Goal: Transaction & Acquisition: Purchase product/service

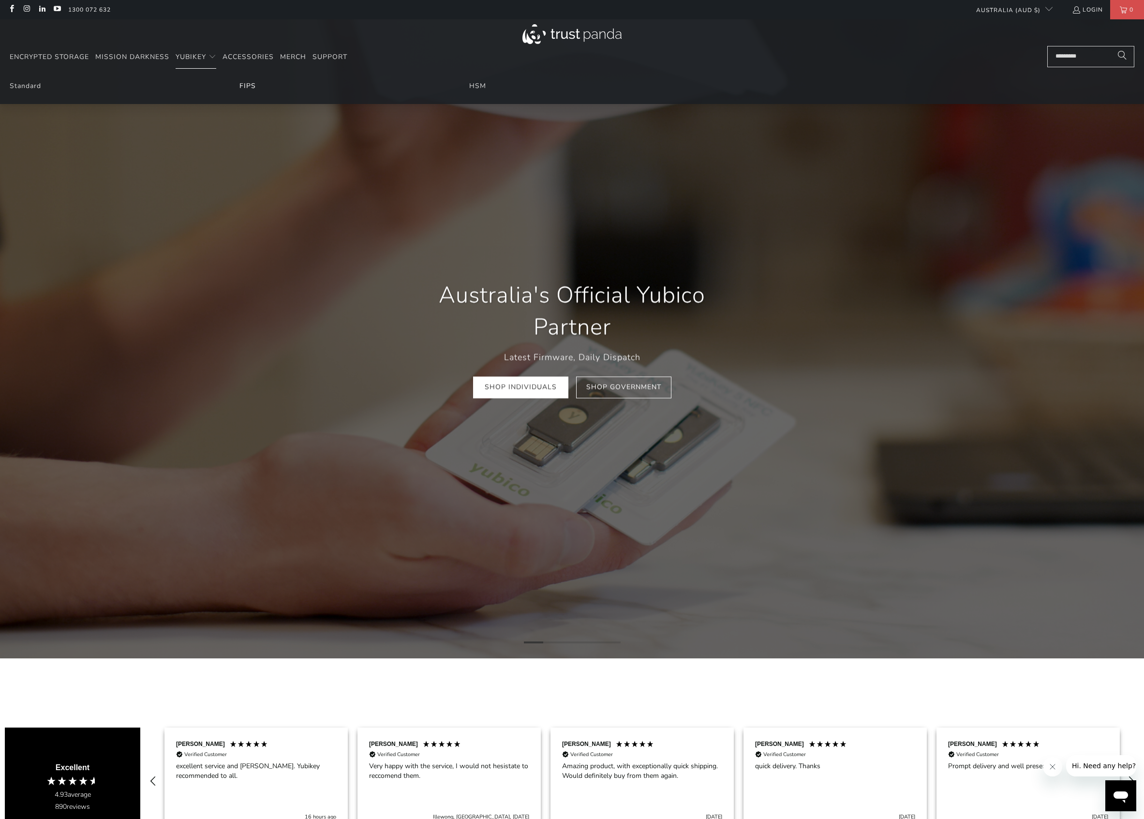
drag, startPoint x: 265, startPoint y: 85, endPoint x: 253, endPoint y: 85, distance: 11.6
click at [264, 85] on li "FIPS" at bounding box center [342, 86] width 206 height 11
click at [253, 86] on link "FIPS" at bounding box center [247, 85] width 16 height 9
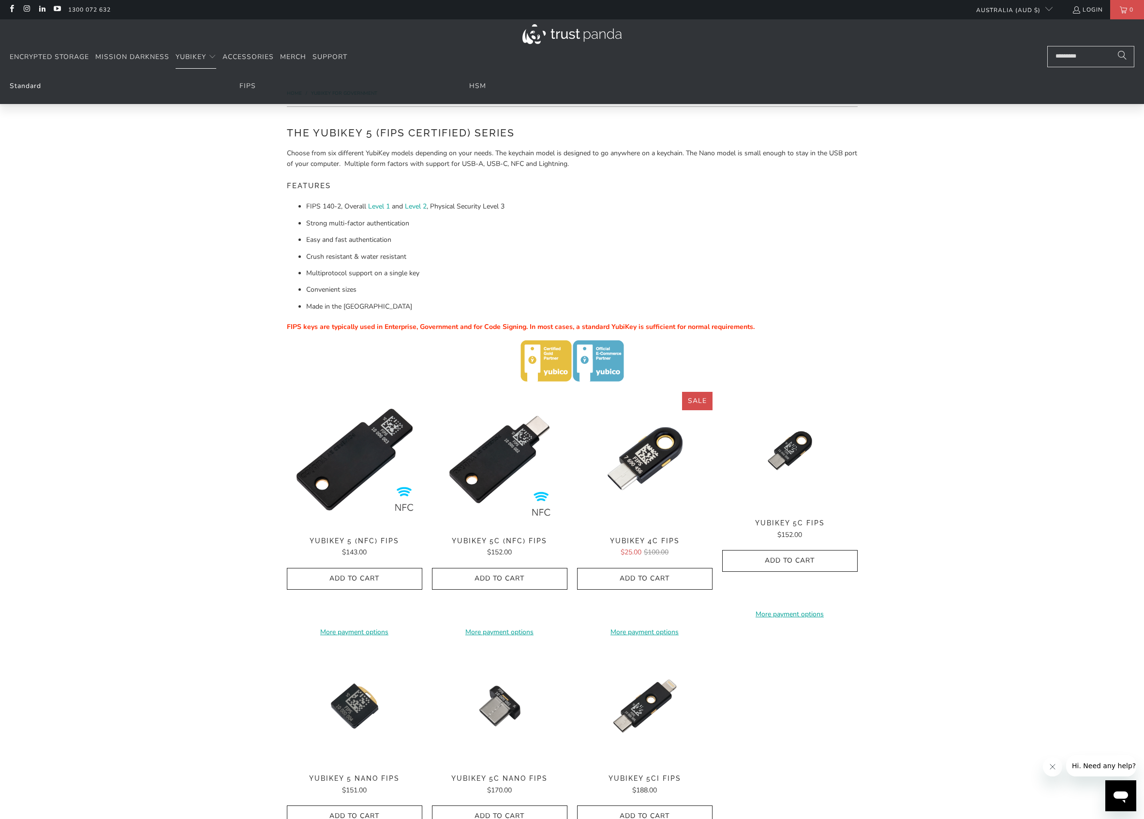
click at [19, 87] on link "Standard" at bounding box center [25, 85] width 31 height 9
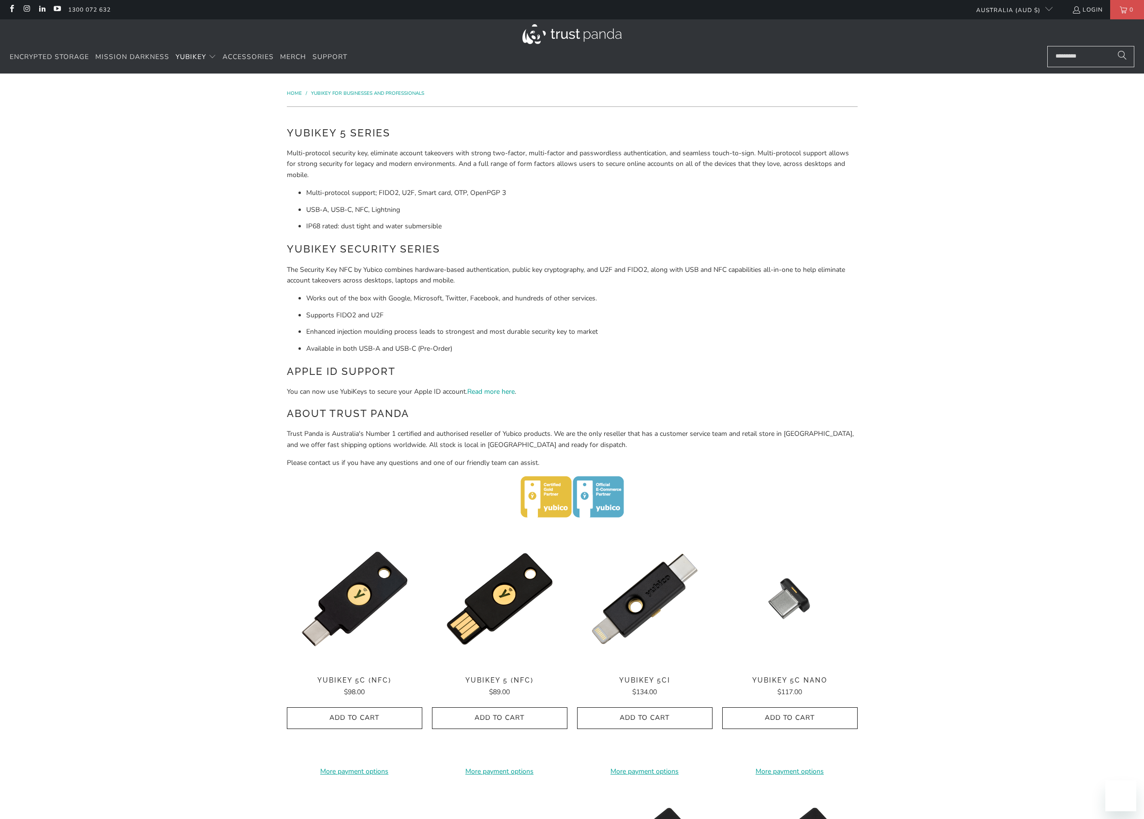
click at [407, 425] on div "YubiKey 5 Series Multi-protocol security key, eliminate account takeovers with …" at bounding box center [572, 323] width 571 height 396
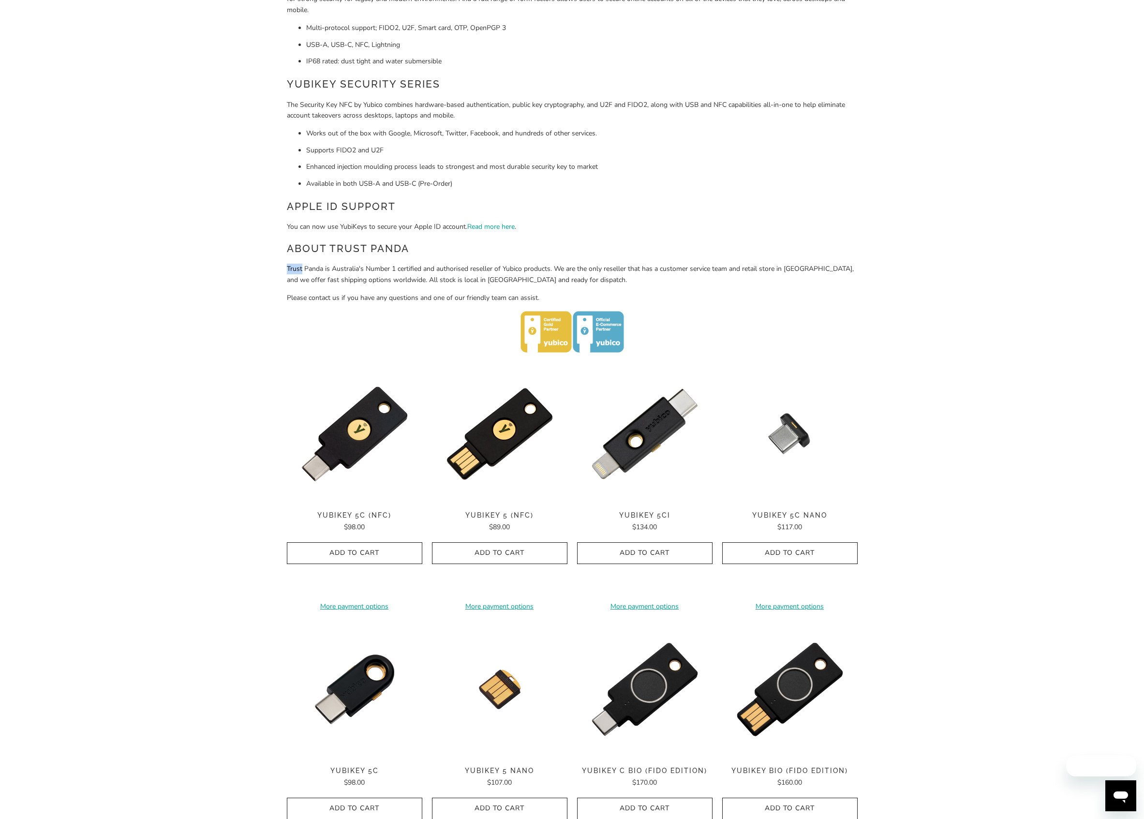
click at [995, 521] on div "Home / YubiKey for Businesses and Professionals YubiKey 5 Series Multi-protocol…" at bounding box center [572, 528] width 1144 height 1239
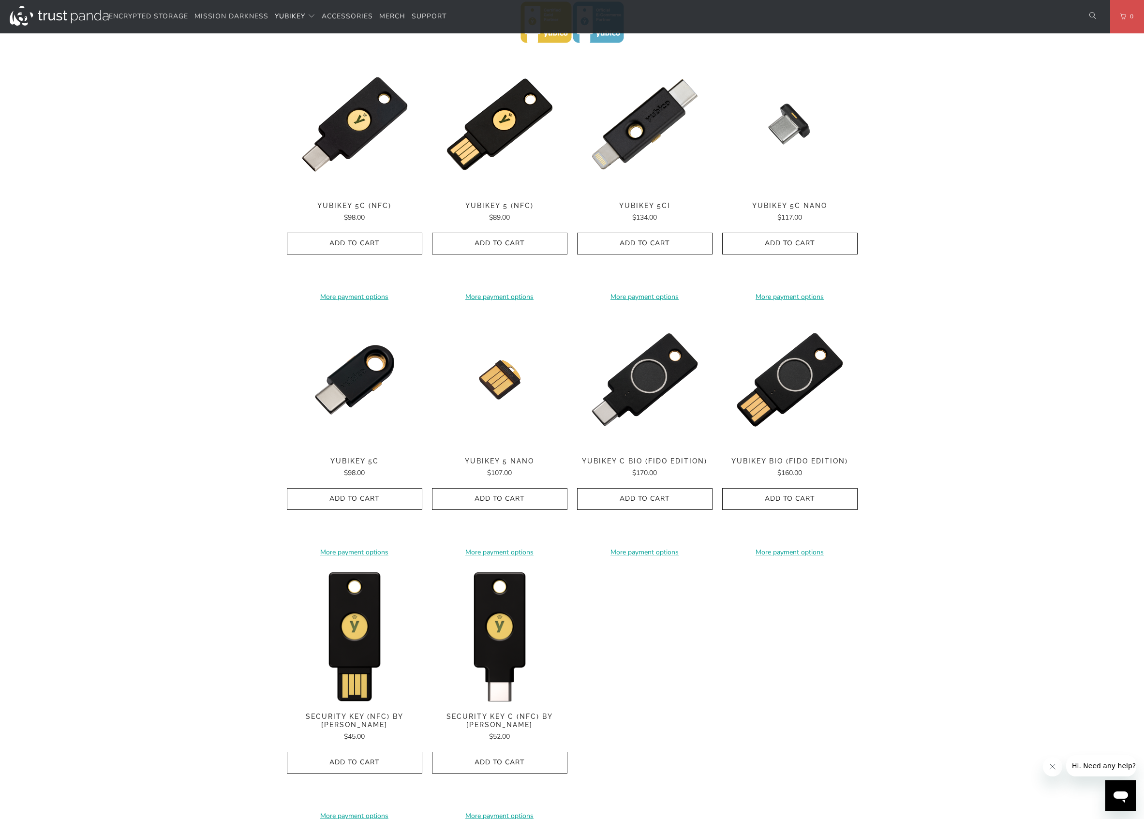
scroll to position [472, 0]
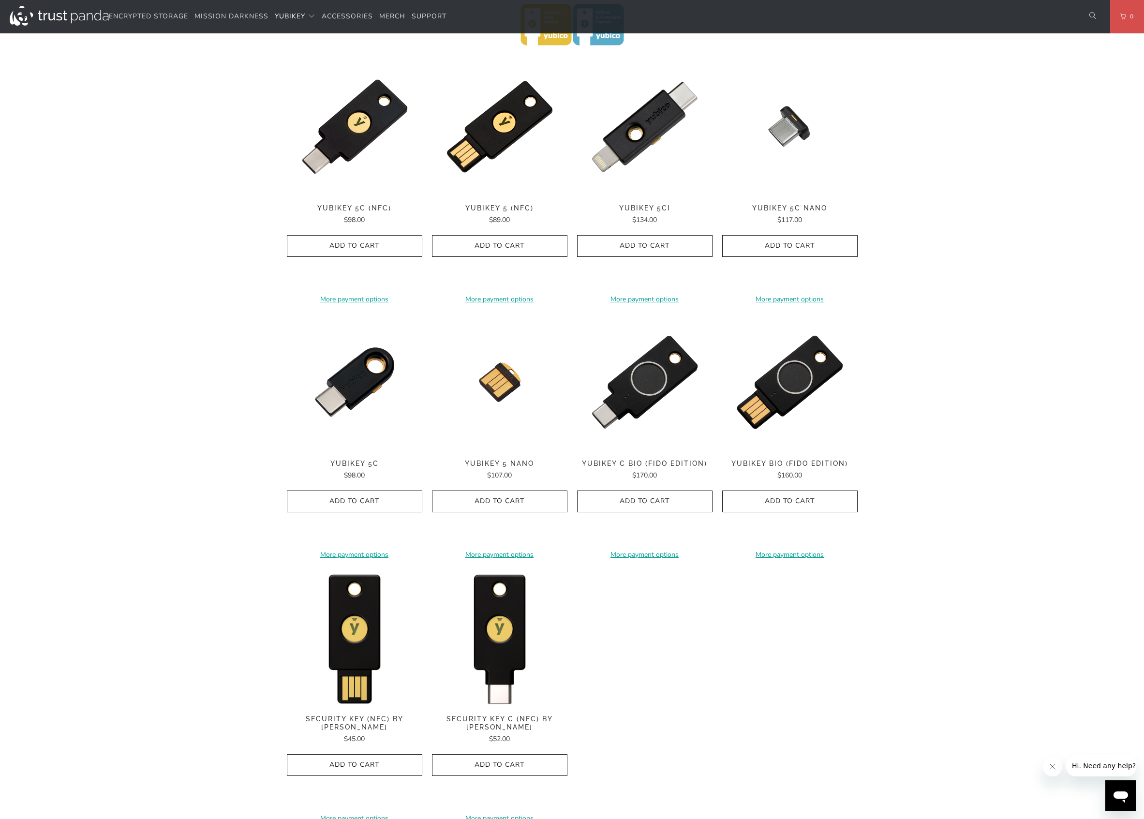
click at [118, 367] on div "Home / YubiKey for Businesses and Professionals YubiKey 5 Series Multi-protocol…" at bounding box center [572, 221] width 1144 height 1239
click at [363, 397] on img at bounding box center [354, 381] width 135 height 135
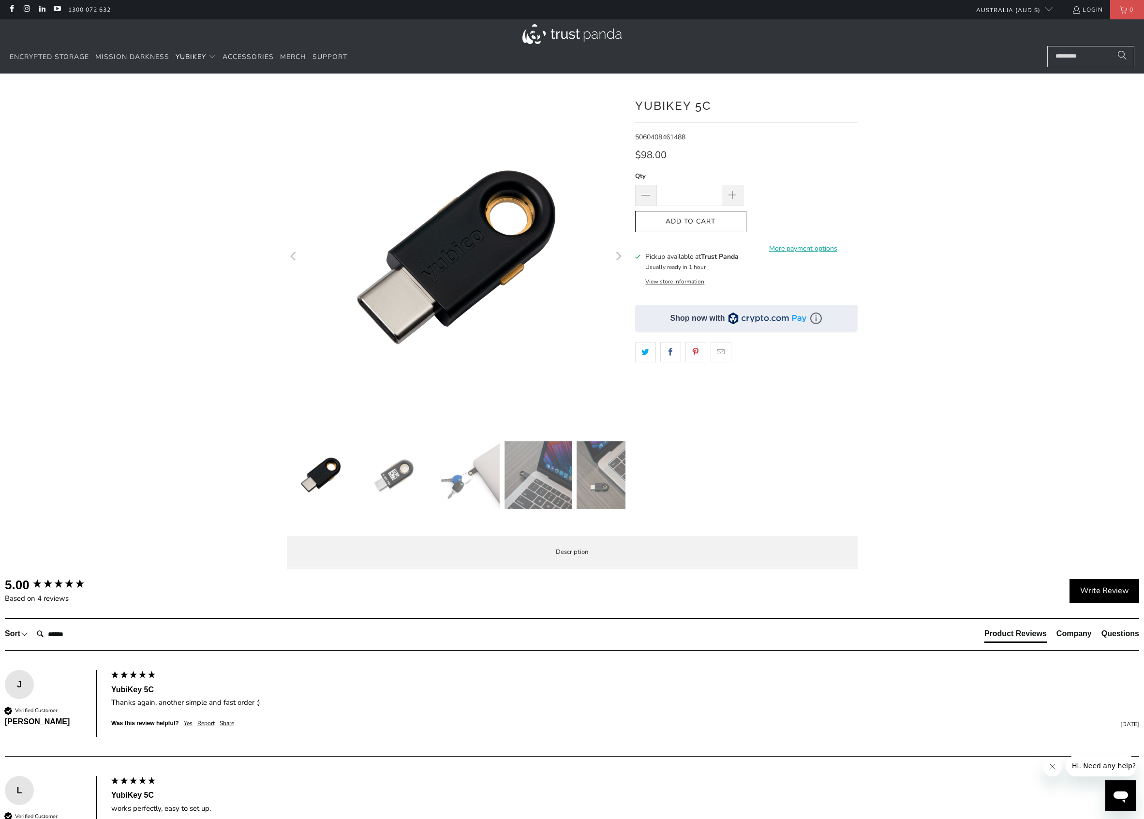
click at [1018, 395] on div at bounding box center [572, 332] width 1144 height 488
click at [731, 191] on span at bounding box center [732, 196] width 11 height 11
click at [642, 194] on span at bounding box center [646, 196] width 12 height 12
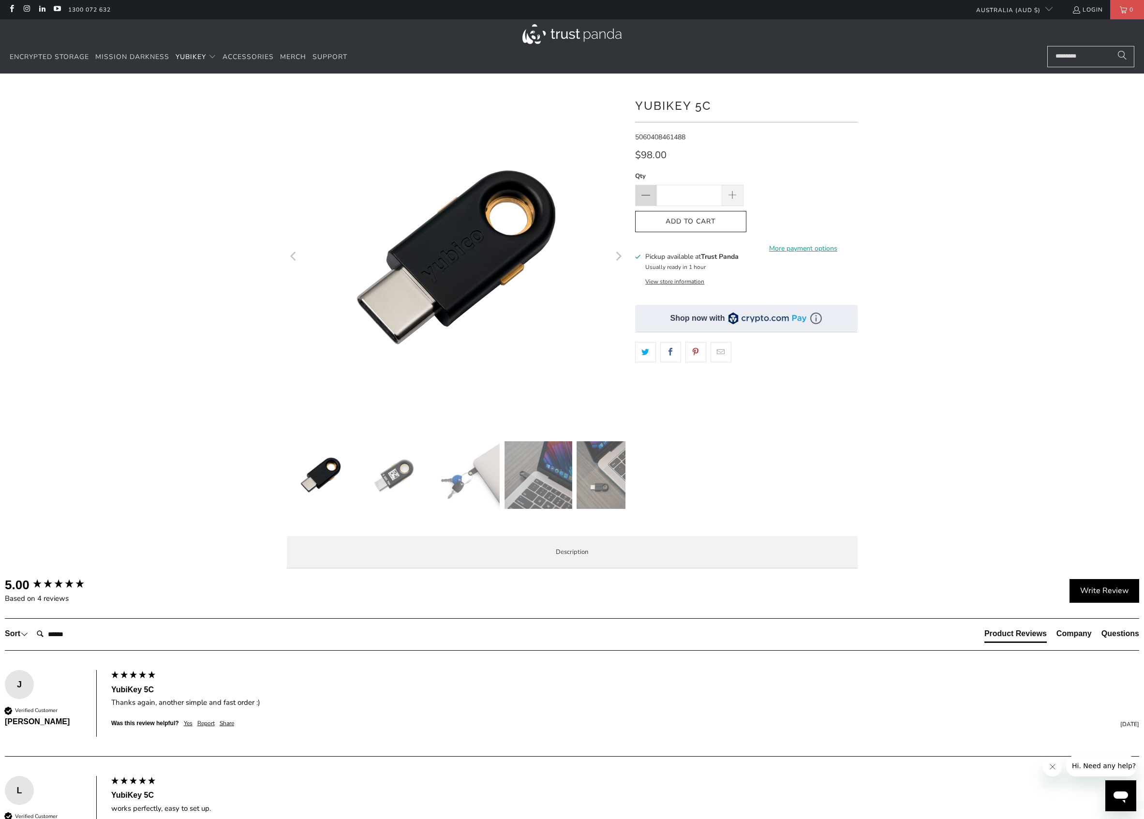
type input "*"
click at [619, 258] on icon "Next" at bounding box center [619, 256] width 6 height 9
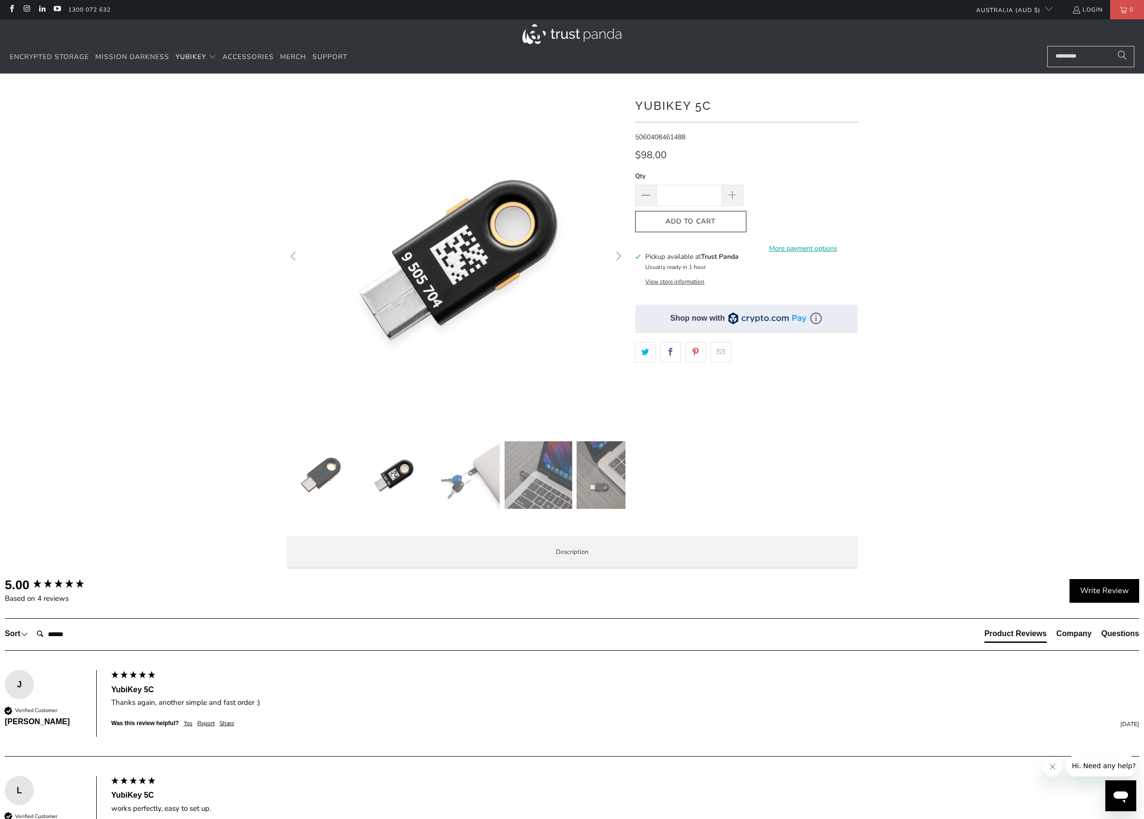
click at [682, 282] on button "View store information" at bounding box center [674, 282] width 59 height 8
click at [685, 279] on button "View store information" at bounding box center [674, 282] width 59 height 8
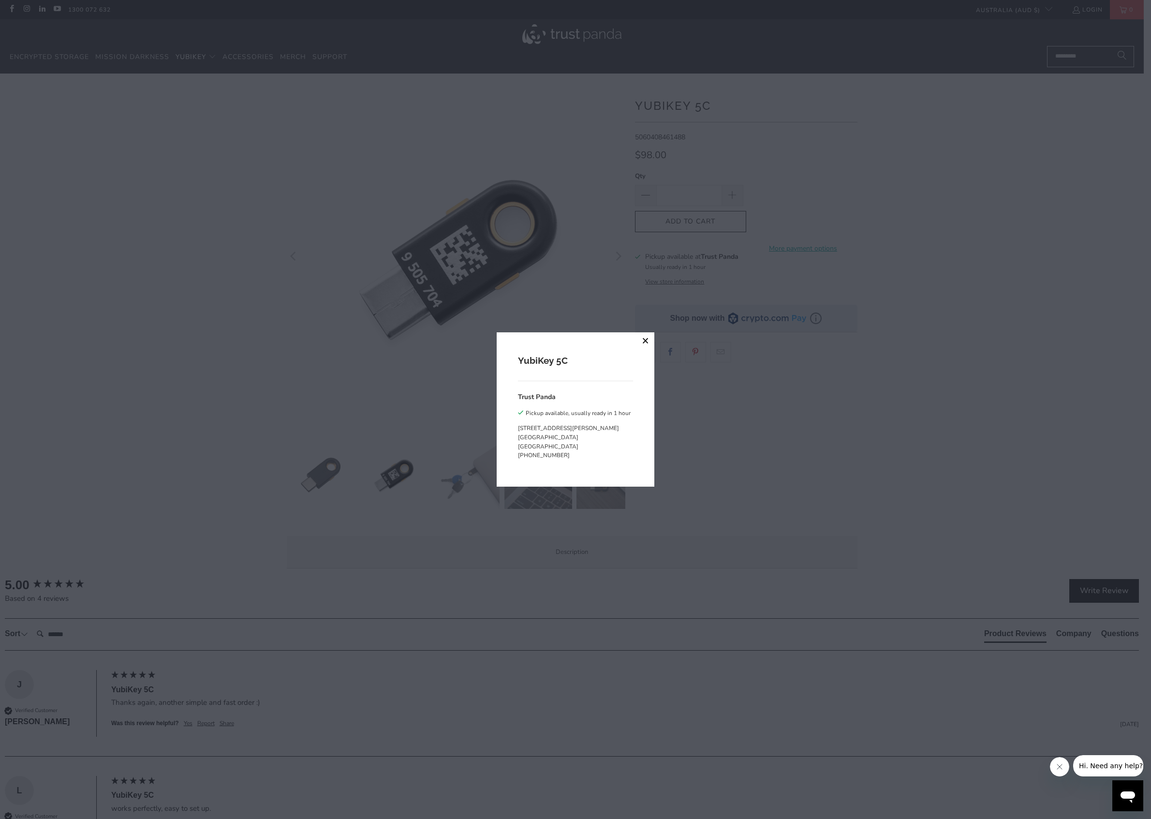
click at [642, 339] on button "close" at bounding box center [645, 340] width 17 height 17
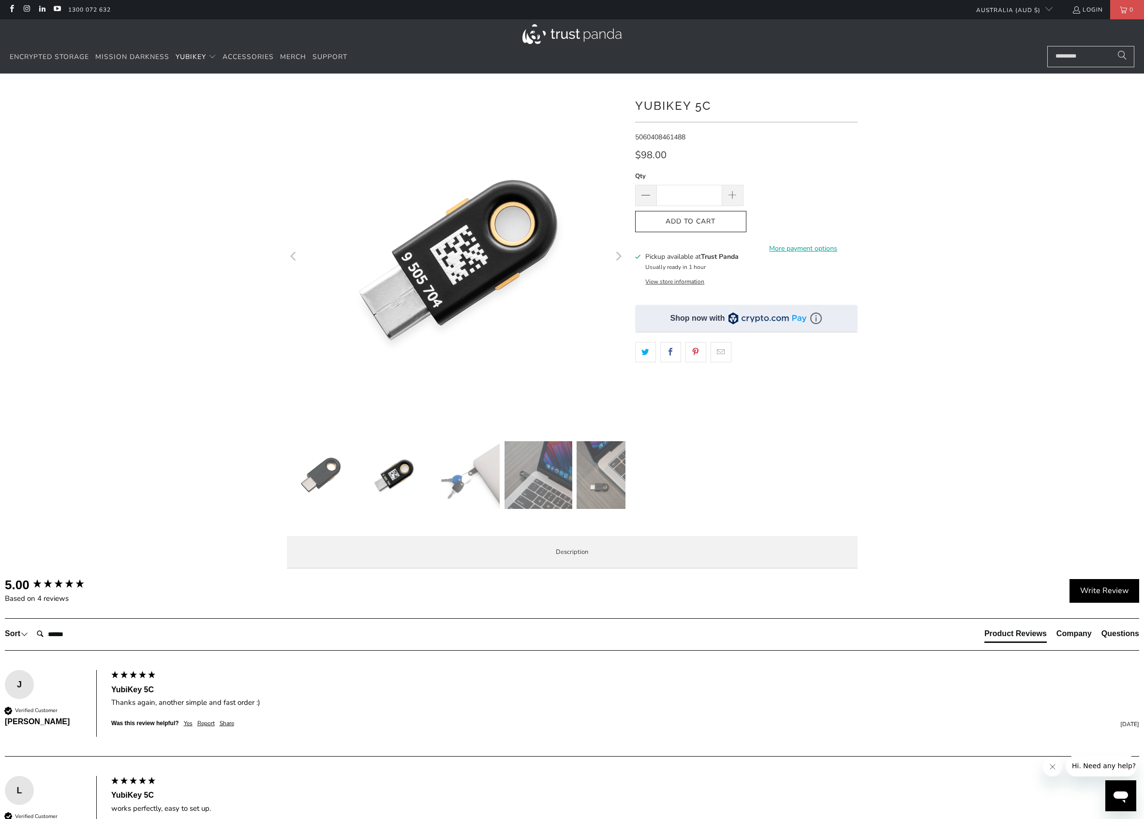
click at [943, 406] on div at bounding box center [572, 332] width 1144 height 488
